Goal: Task Accomplishment & Management: Use online tool/utility

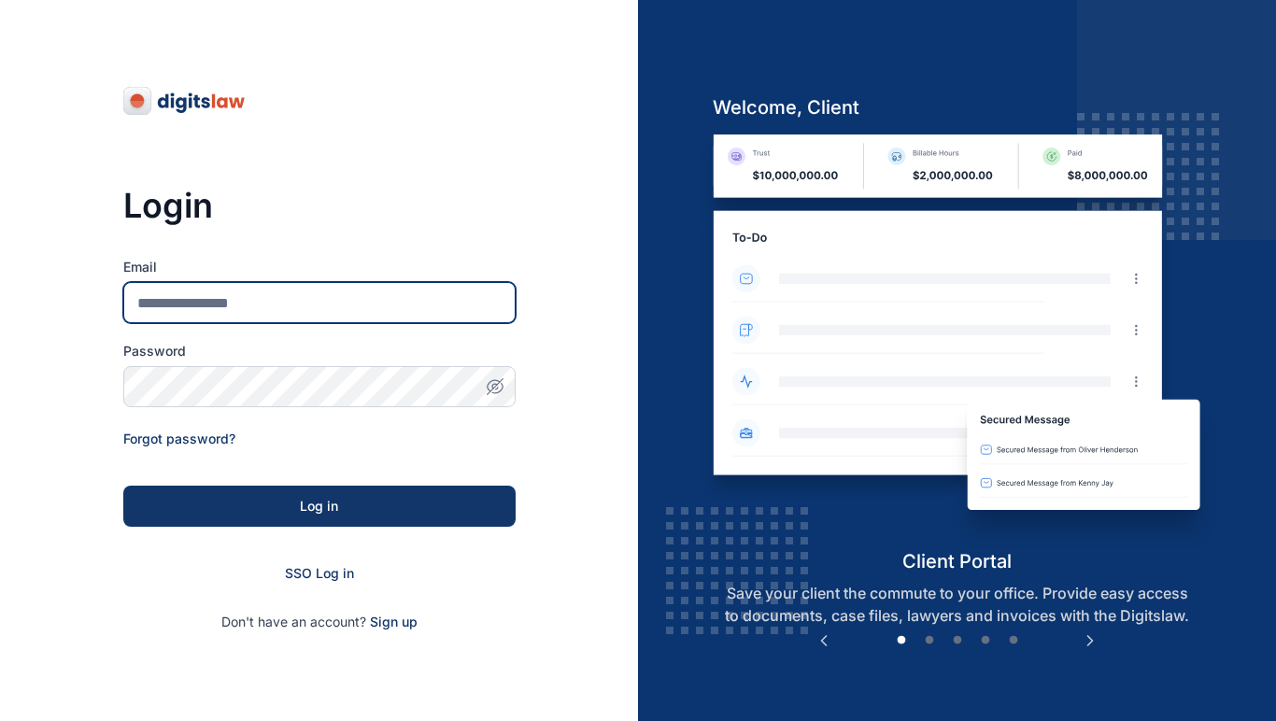
click at [307, 295] on input "Email" at bounding box center [319, 302] width 392 height 41
type input "**********"
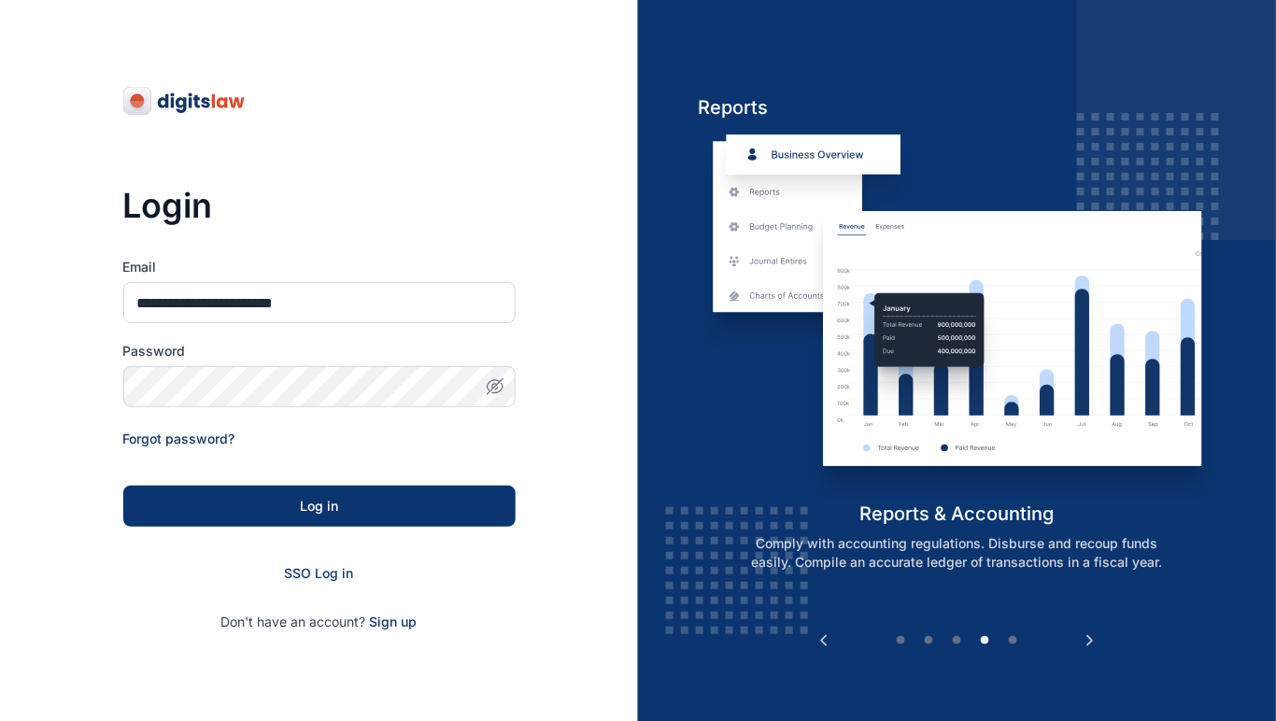
click at [411, 513] on div "Log in" at bounding box center [319, 506] width 332 height 19
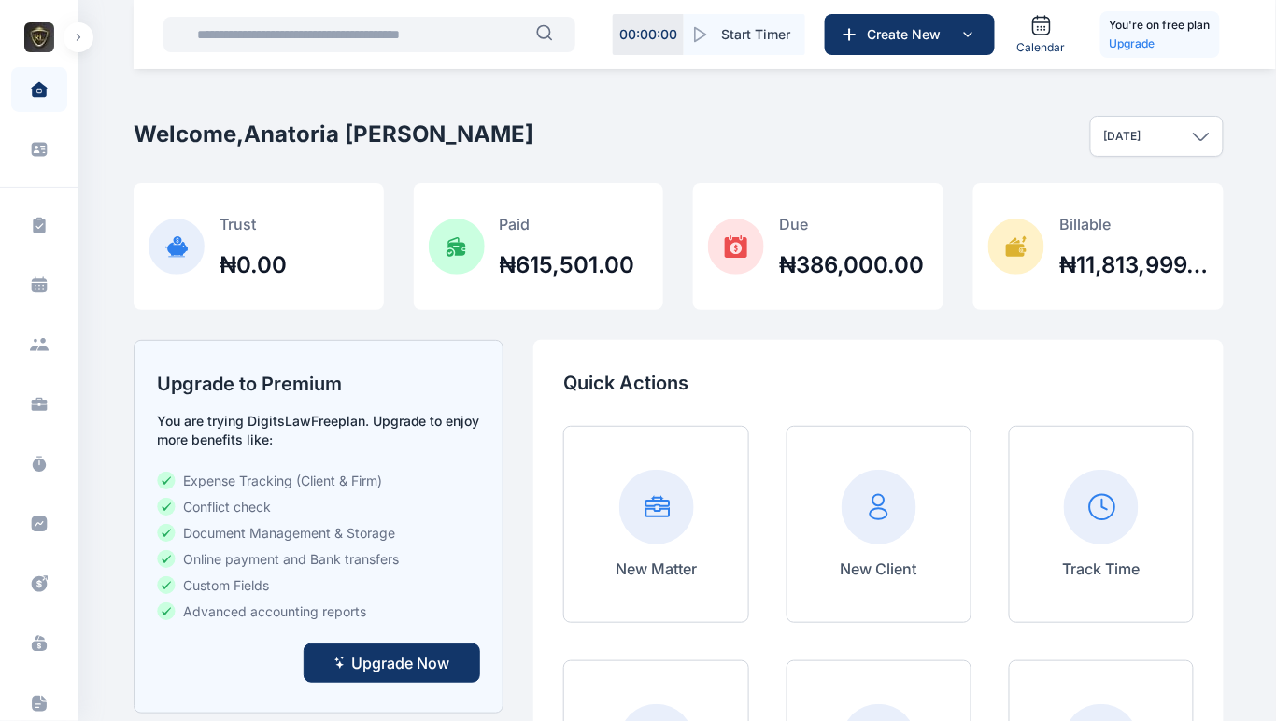
click at [77, 43] on button "button" at bounding box center [79, 37] width 30 height 30
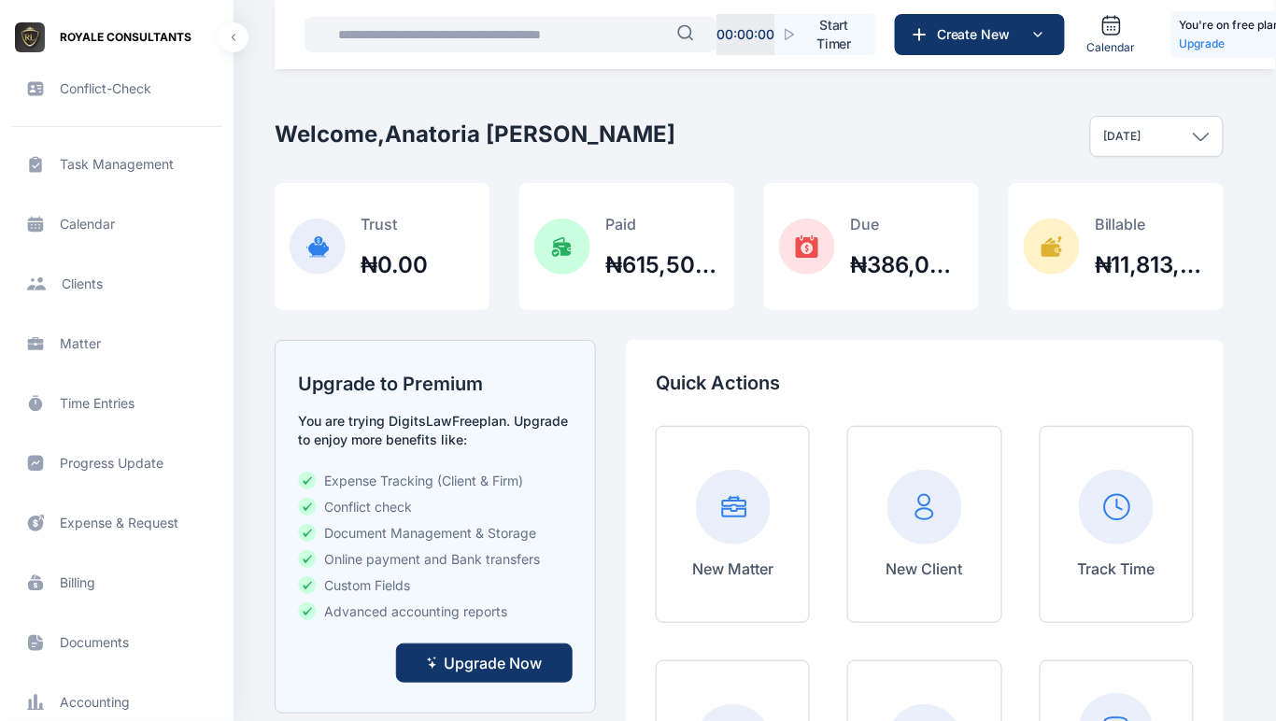
scroll to position [62, 0]
click at [79, 564] on span "Billing billing billing" at bounding box center [116, 581] width 211 height 45
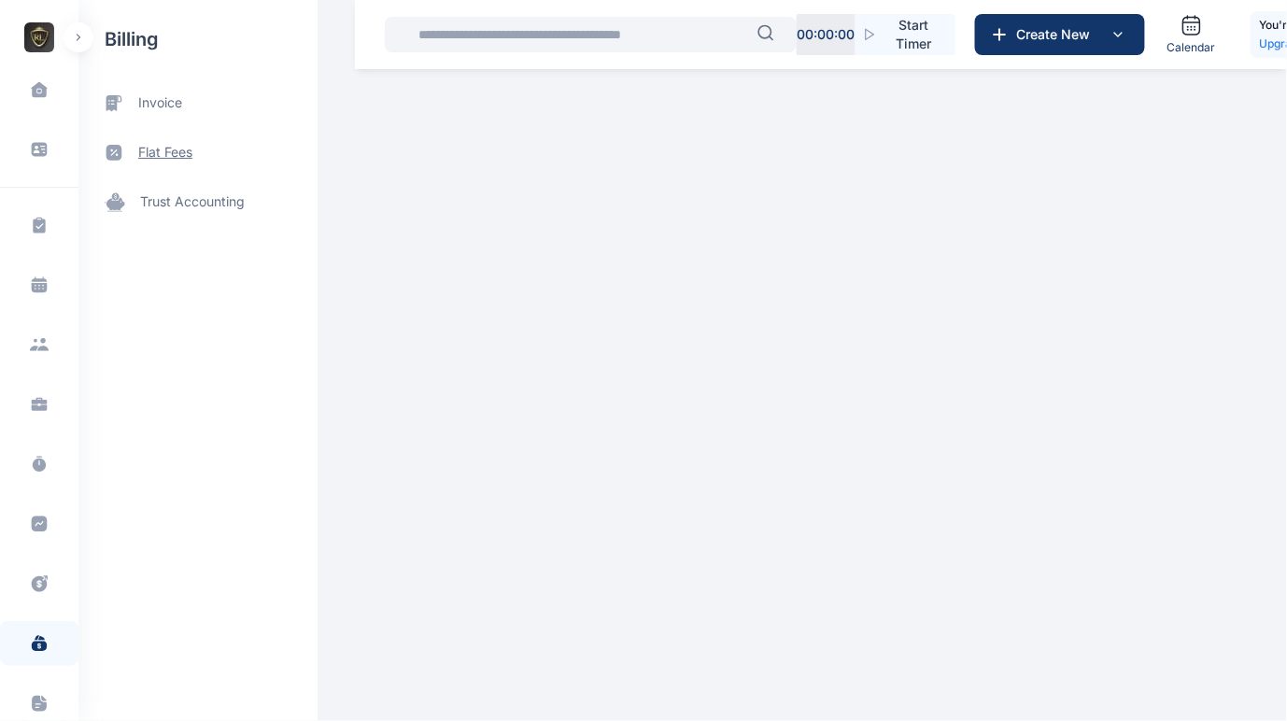
click at [170, 146] on span "flat fees" at bounding box center [165, 153] width 54 height 20
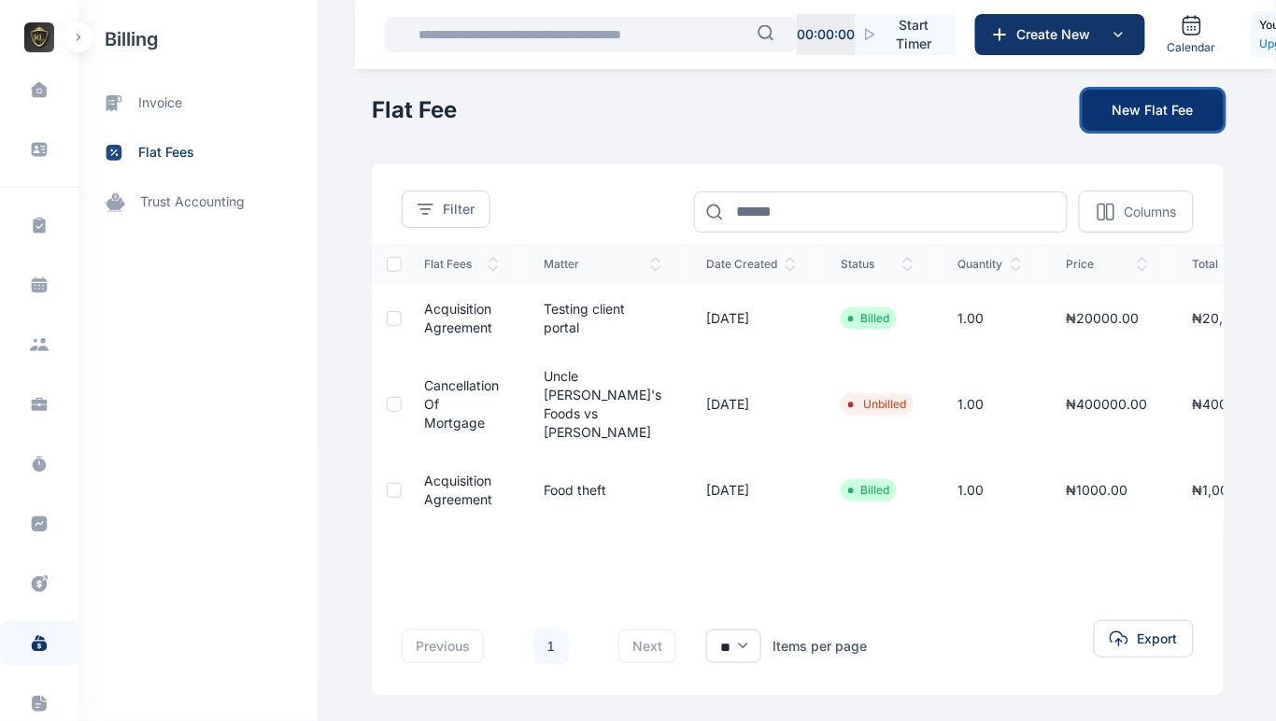
click at [1177, 102] on button "New Flat Fee" at bounding box center [1152, 110] width 141 height 41
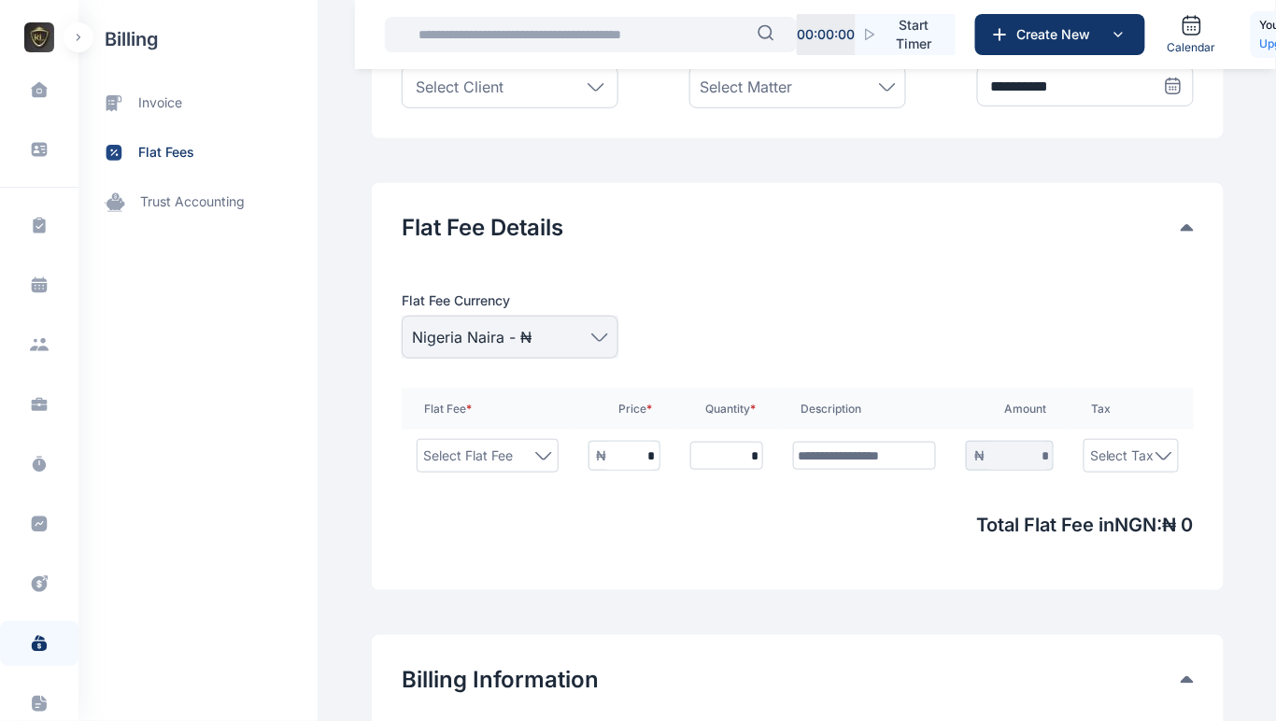
scroll to position [248, 0]
